Goal: Information Seeking & Learning: Learn about a topic

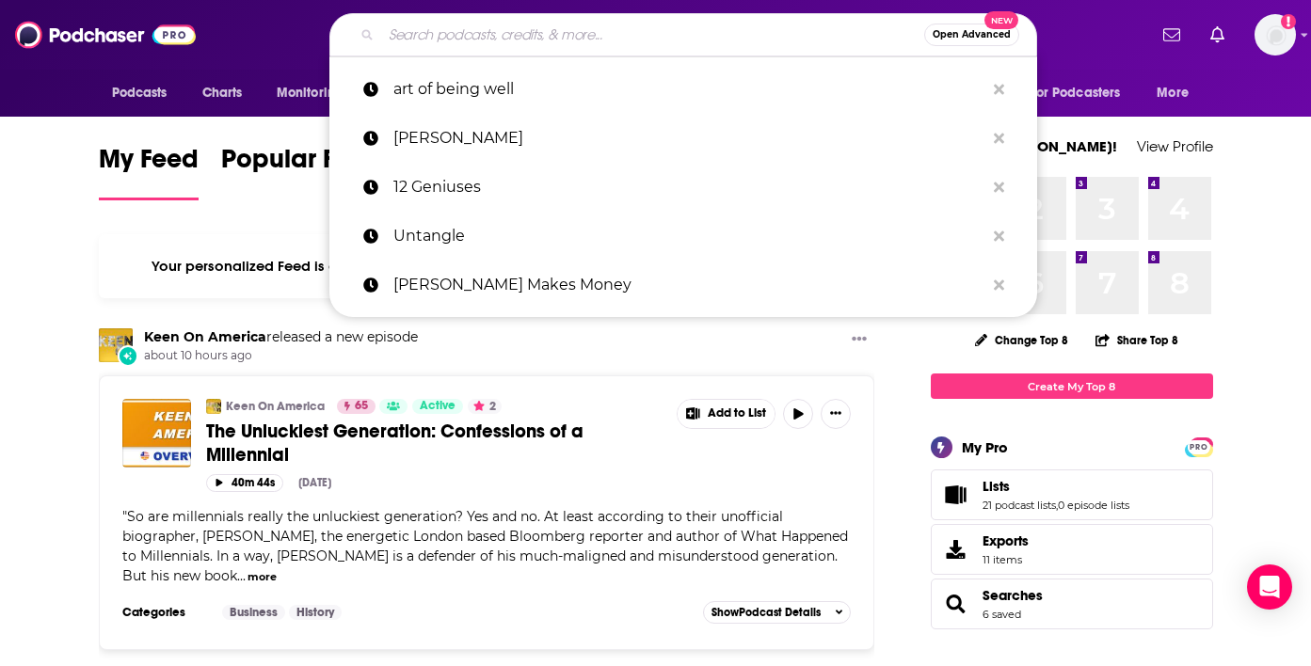
click at [581, 31] on input "Search podcasts, credits, & more..." at bounding box center [652, 35] width 543 height 30
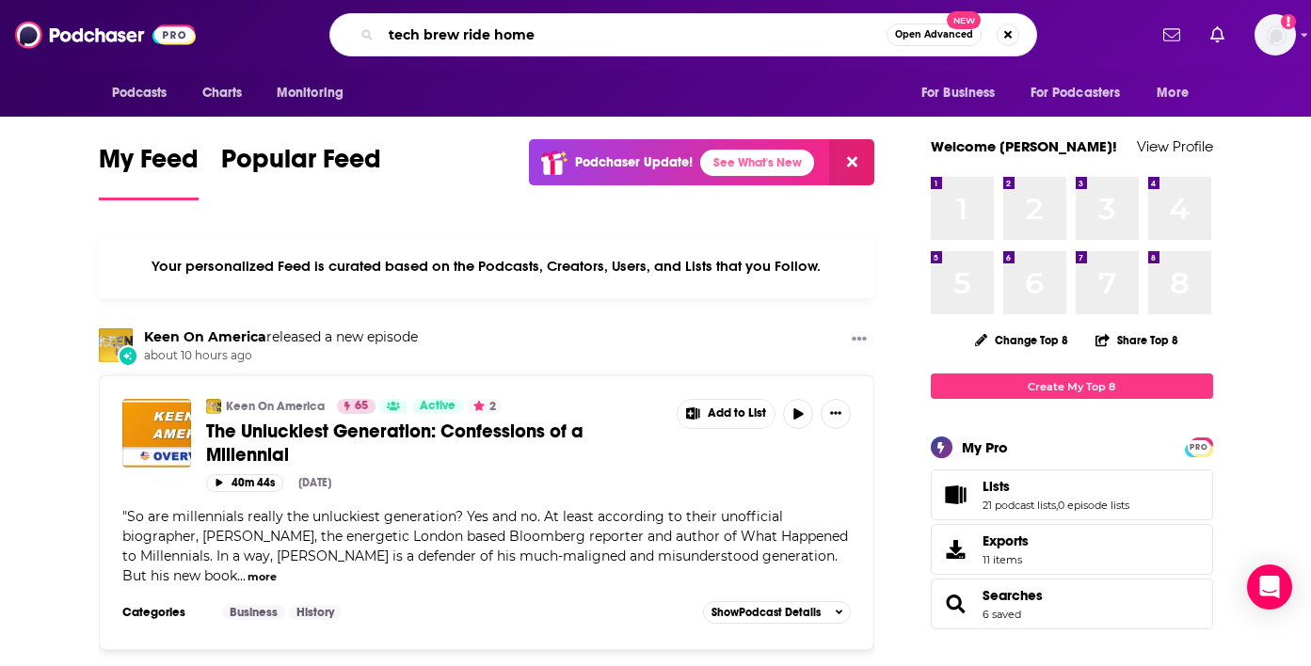
type input "tech brew ride home"
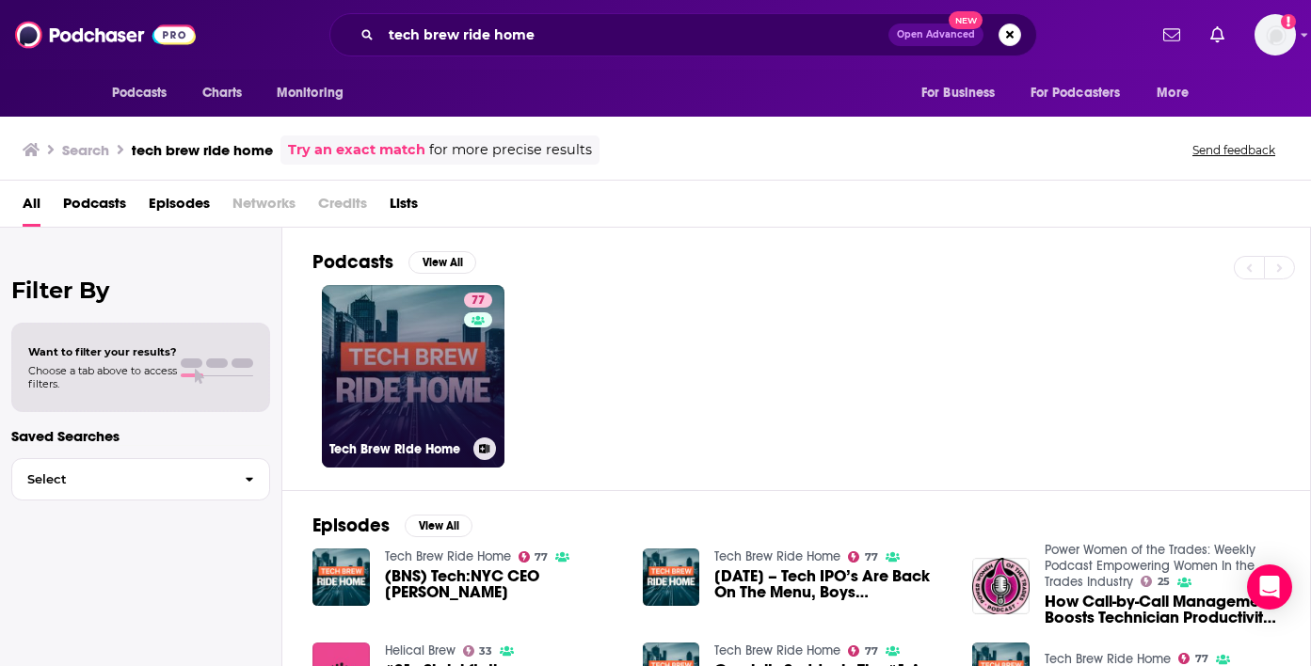
click at [370, 382] on link "77 Tech Brew Ride Home" at bounding box center [413, 376] width 183 height 183
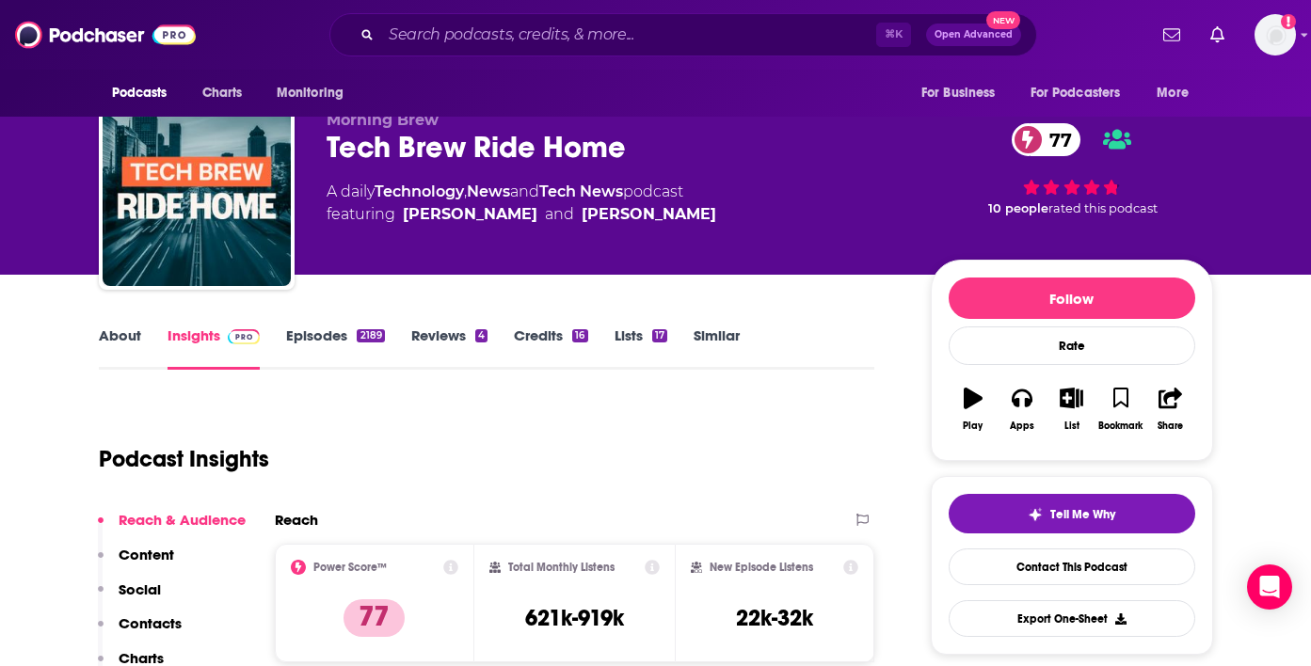
scroll to position [80, 0]
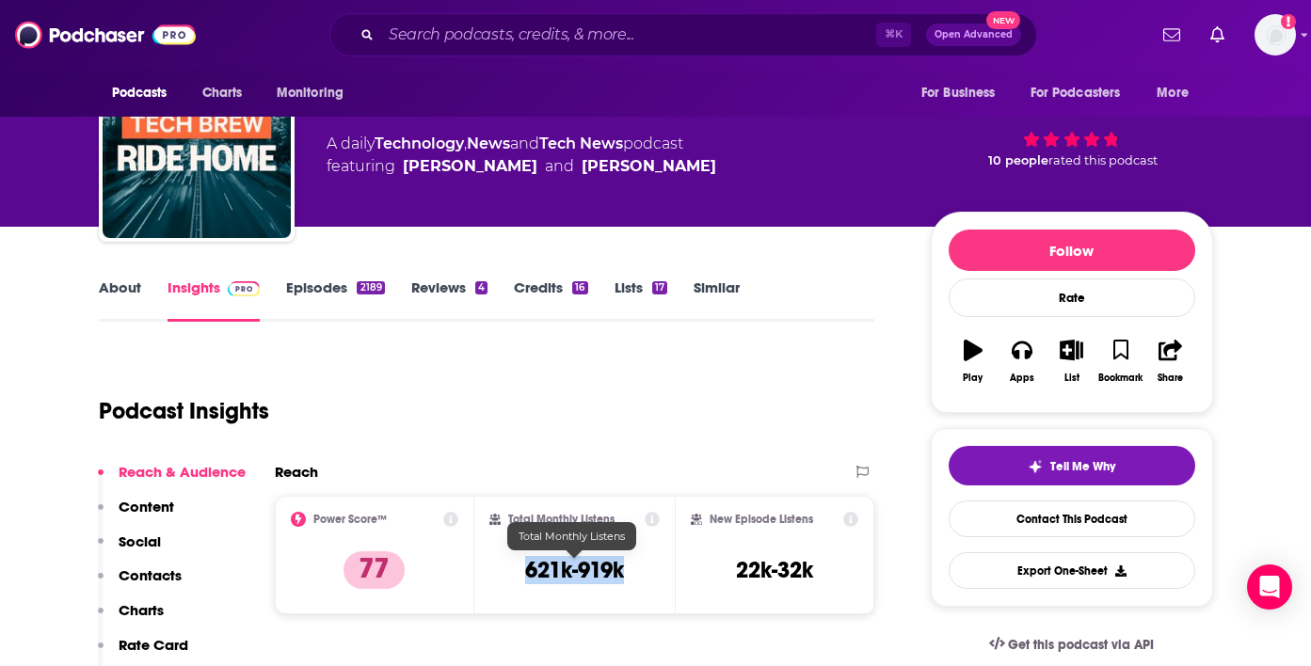
drag, startPoint x: 643, startPoint y: 570, endPoint x: 505, endPoint y: 567, distance: 137.5
click at [507, 569] on div "Total Monthly Listens 621k-919k" at bounding box center [574, 555] width 170 height 87
copy h3 "621k-919k"
click at [131, 295] on link "About" at bounding box center [120, 300] width 42 height 43
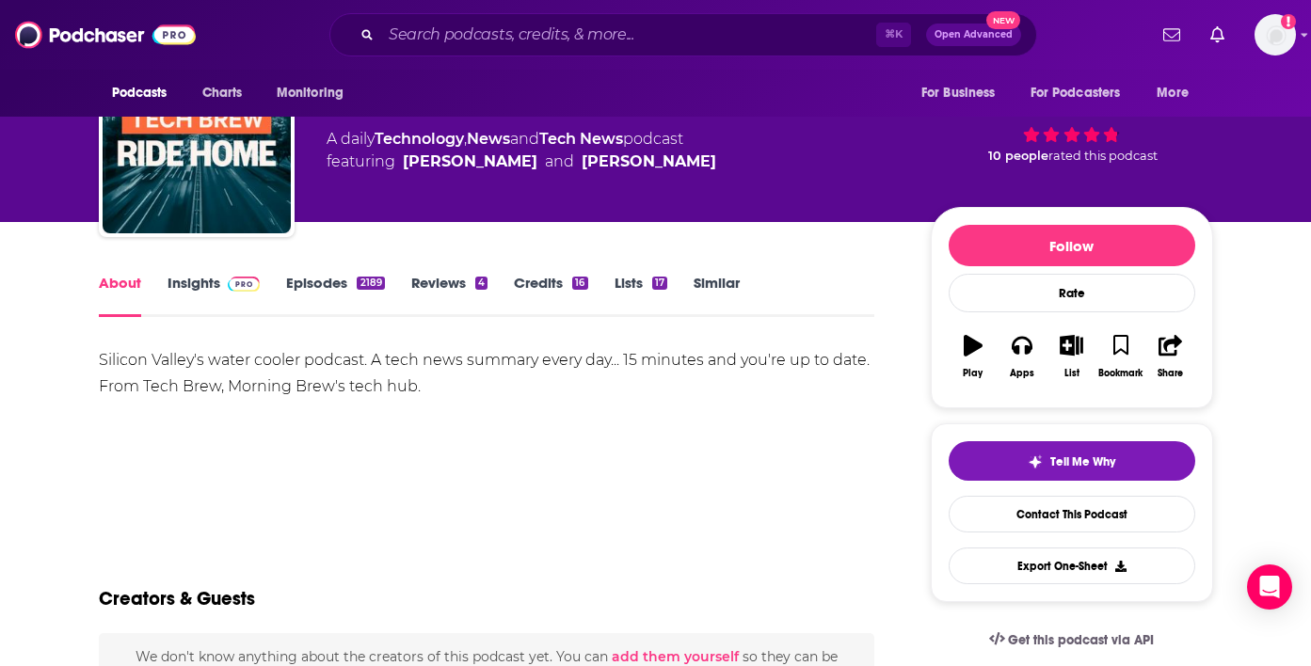
scroll to position [99, 0]
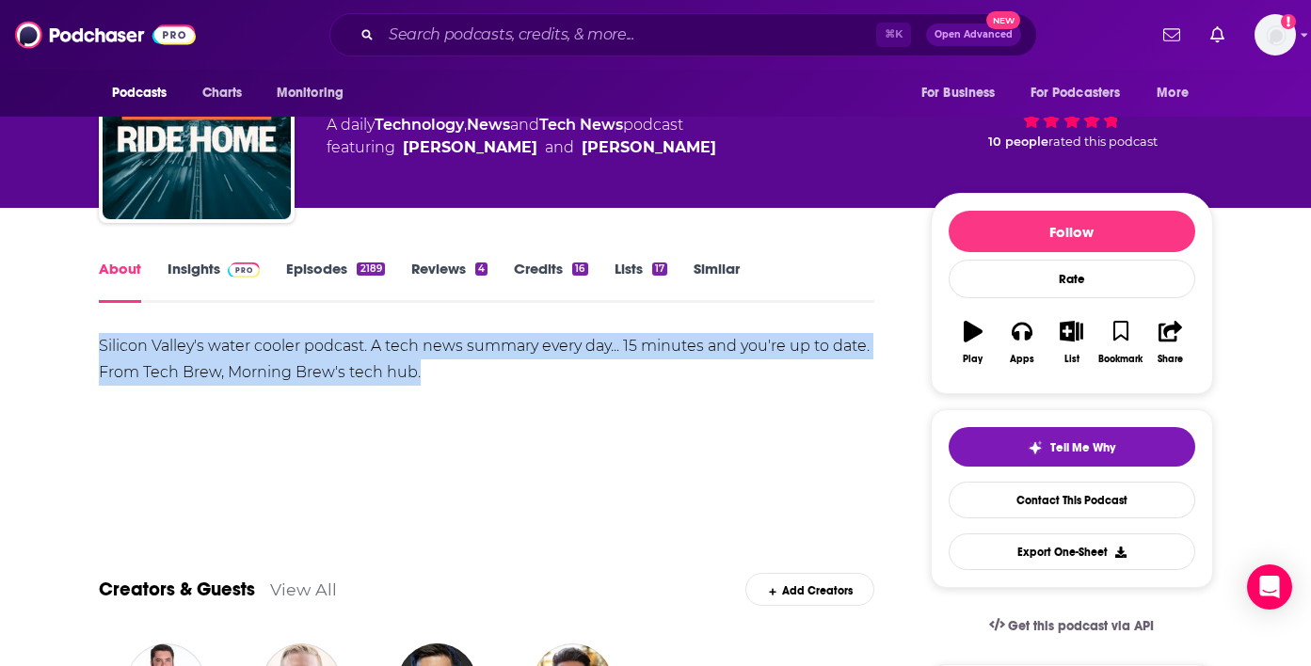
drag, startPoint x: 418, startPoint y: 381, endPoint x: 54, endPoint y: 343, distance: 366.3
copy div "Silicon Valley's water cooler podcast. A tech news summary every day... 15 minu…"
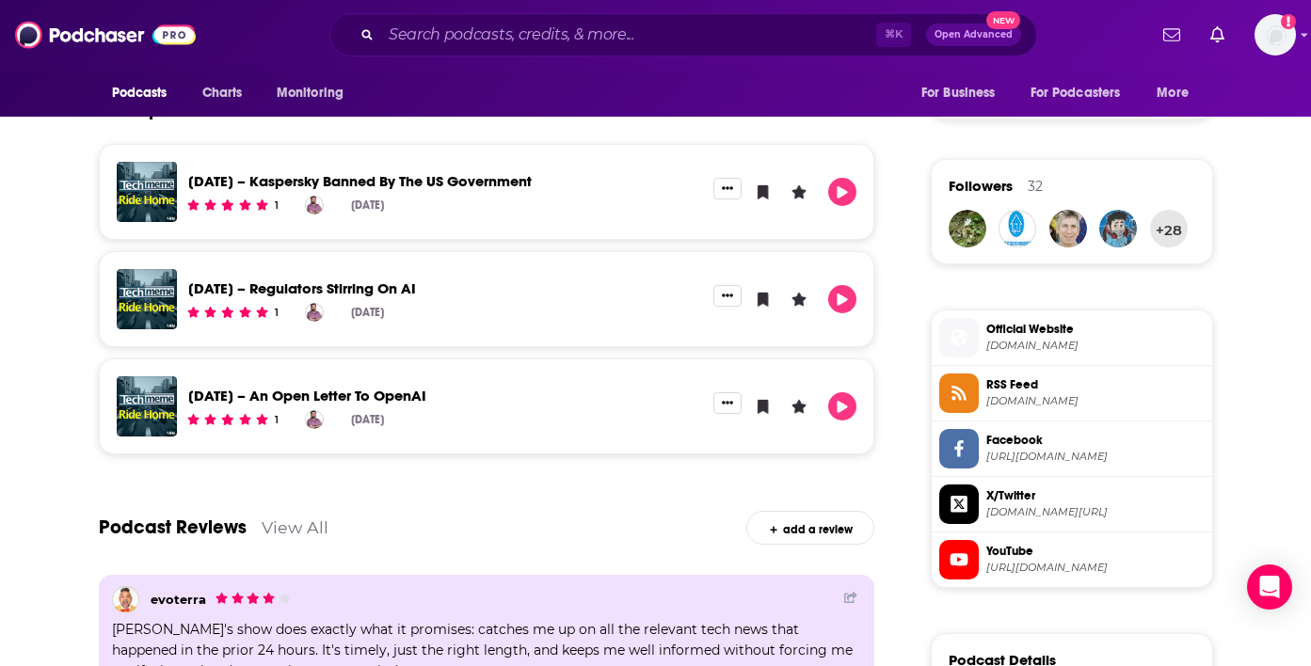
scroll to position [0, 0]
